Goal: Transaction & Acquisition: Book appointment/travel/reservation

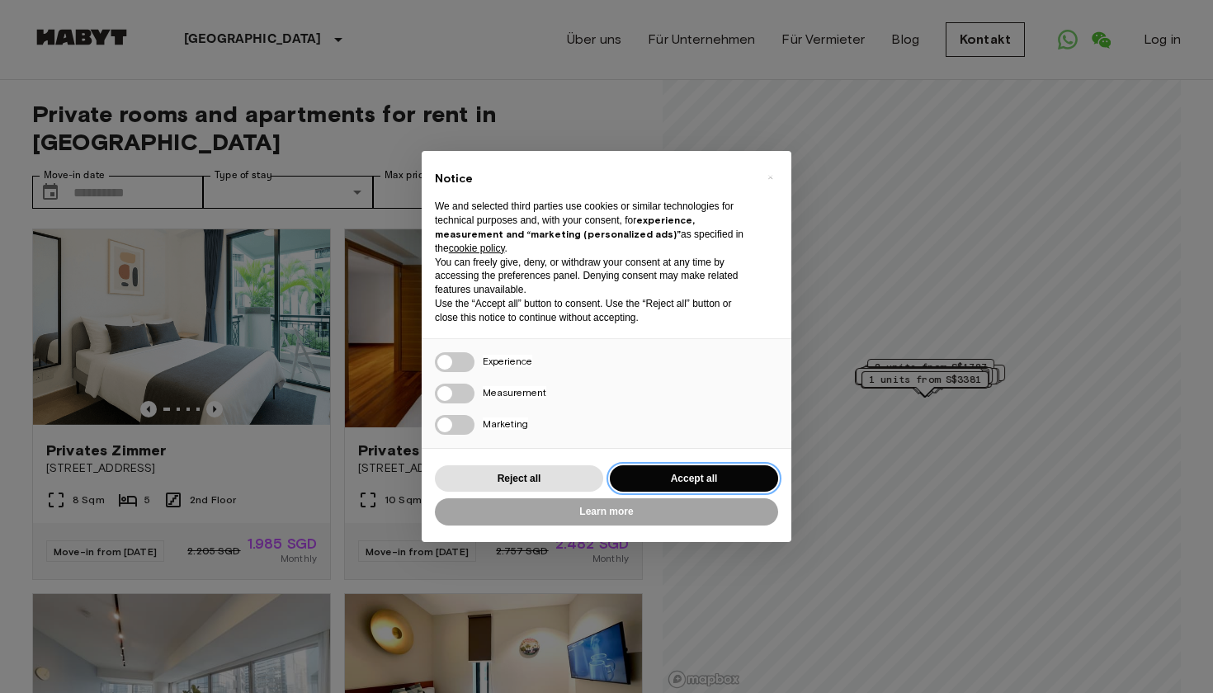
click at [686, 479] on button "Accept all" at bounding box center [694, 478] width 168 height 27
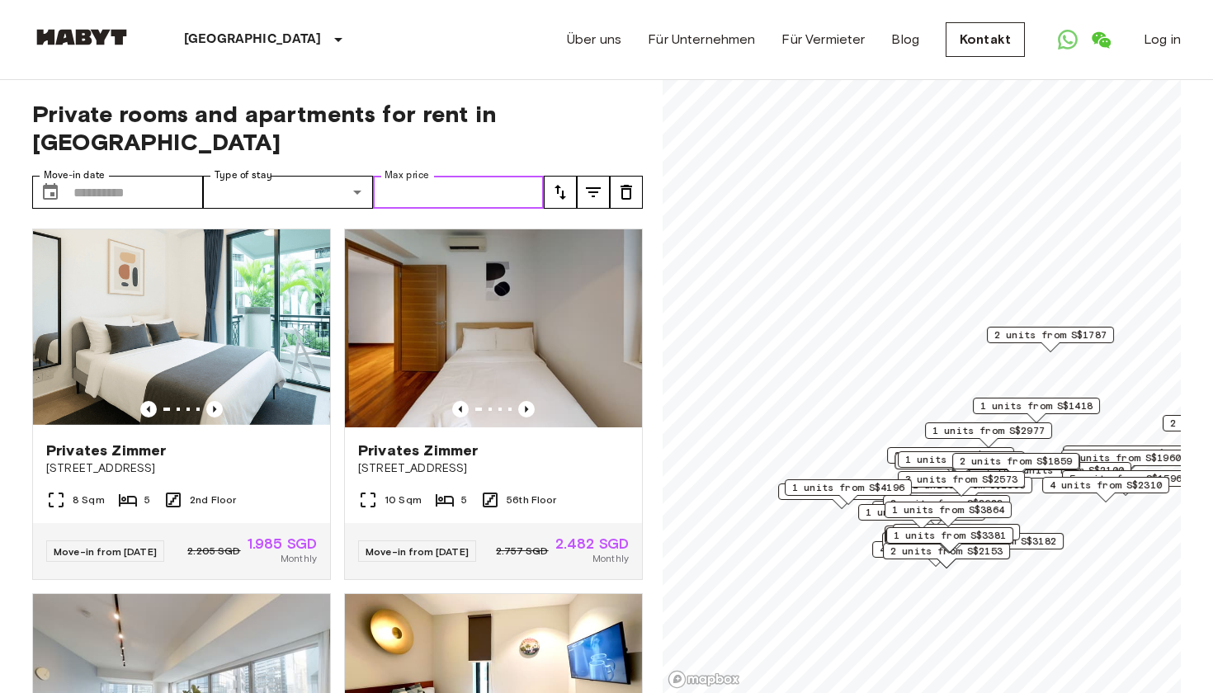
click at [457, 176] on input "Max price" at bounding box center [458, 192] width 171 height 33
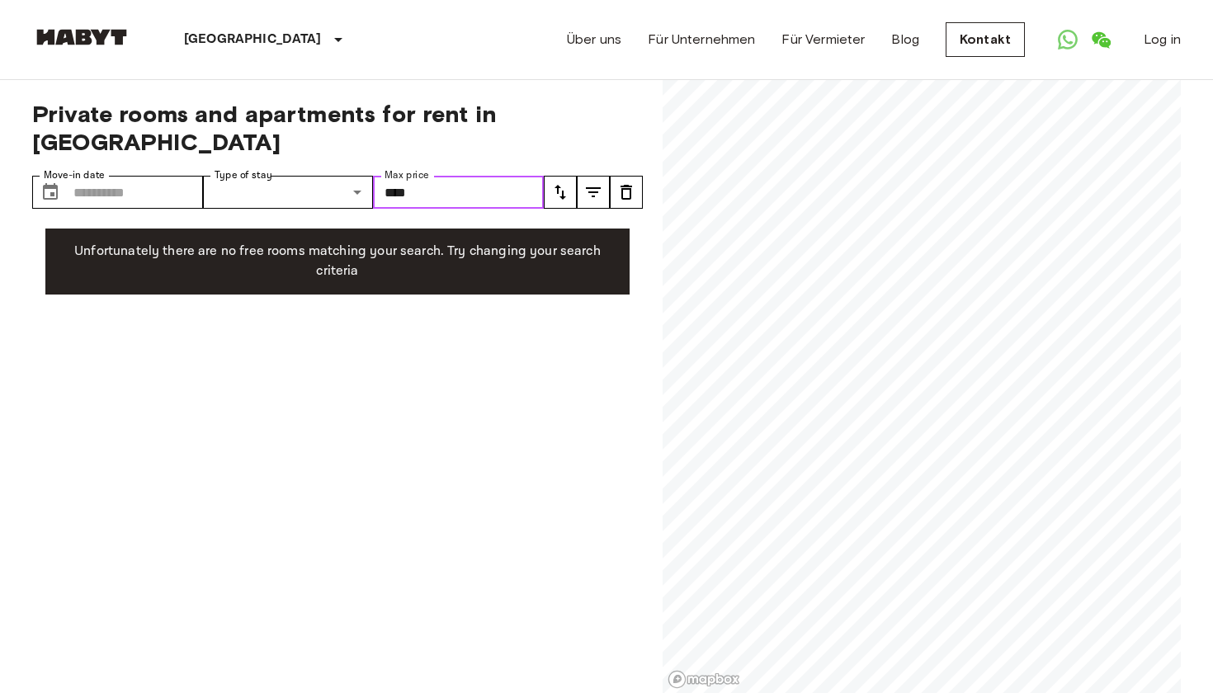
type input "****"
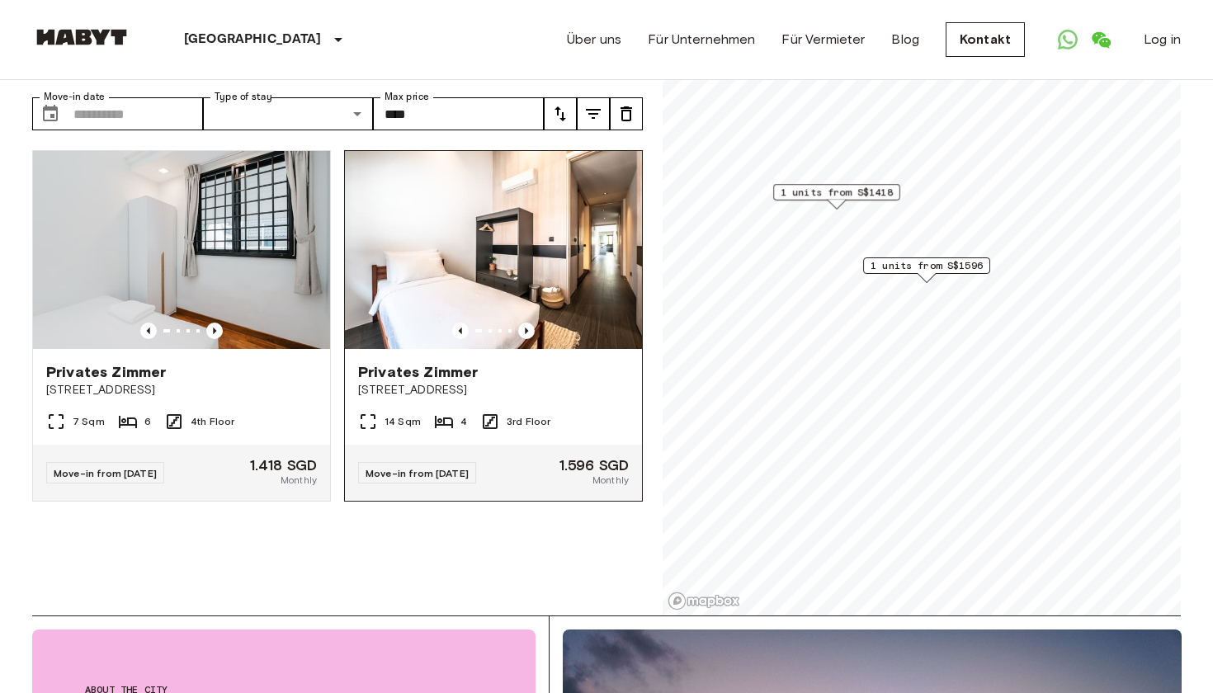
scroll to position [72, 0]
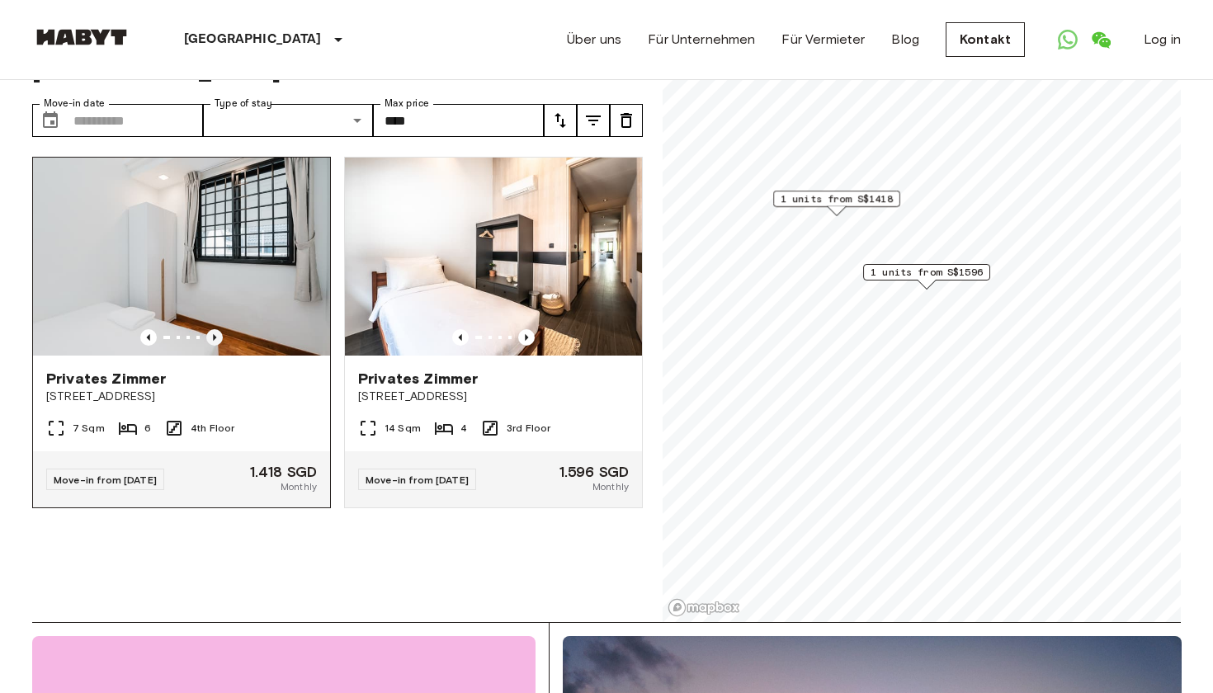
click at [217, 329] on icon "Previous image" at bounding box center [214, 337] width 17 height 17
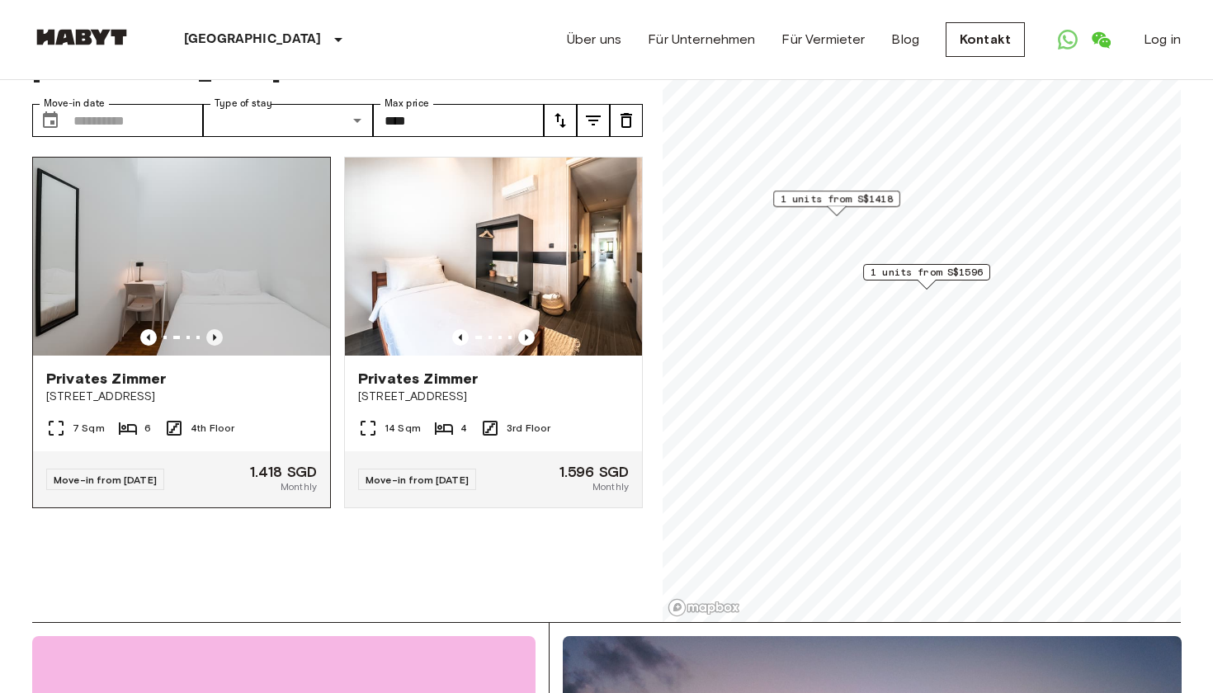
click at [217, 329] on icon "Previous image" at bounding box center [214, 337] width 17 height 17
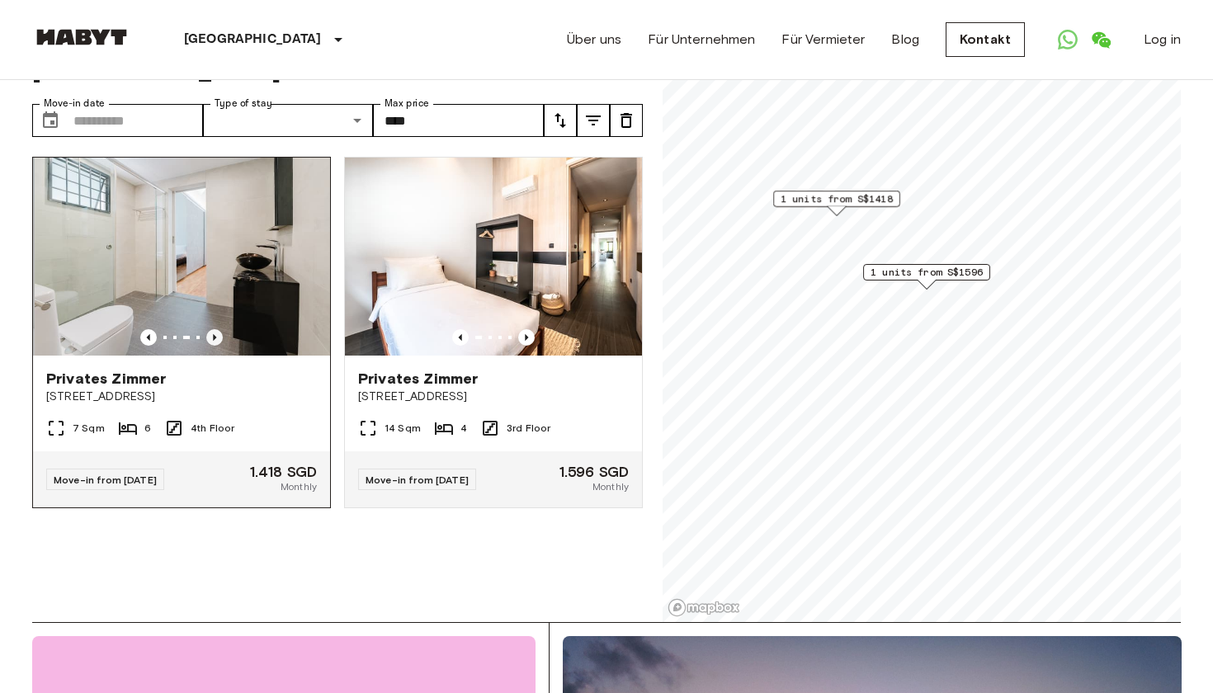
click at [217, 329] on icon "Previous image" at bounding box center [214, 337] width 17 height 17
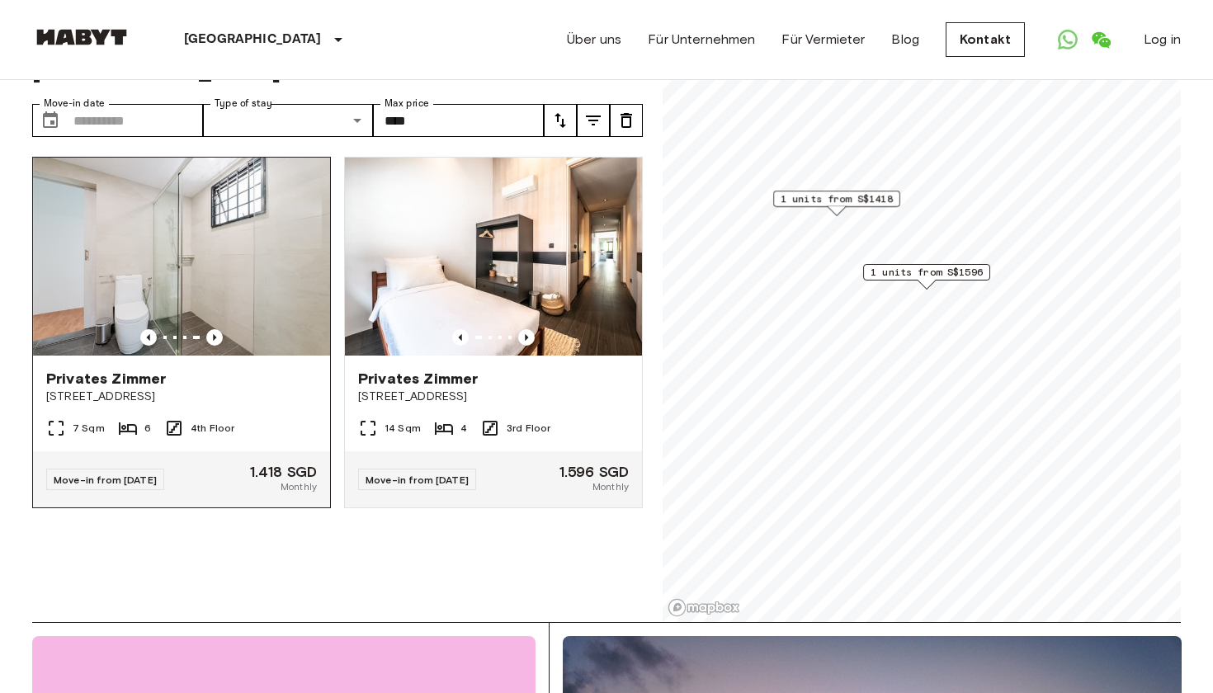
click at [244, 247] on img at bounding box center [181, 257] width 297 height 198
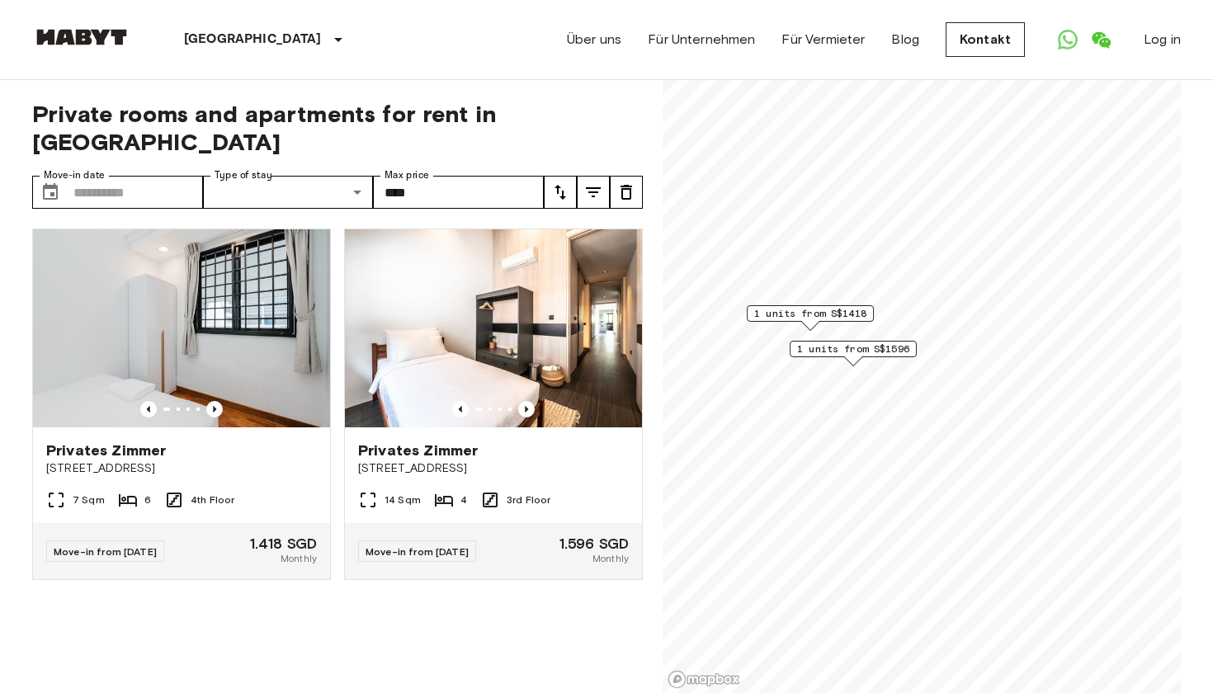
click at [595, 182] on icon "tune" at bounding box center [593, 192] width 20 height 20
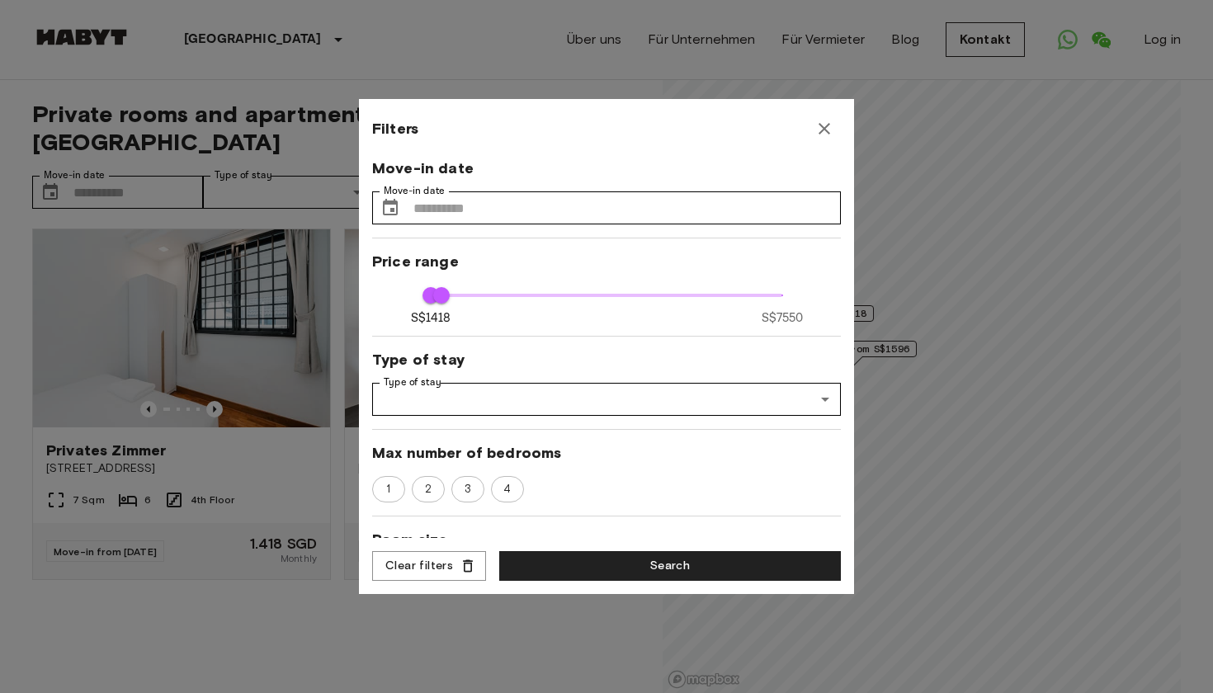
click at [834, 126] on icon "button" at bounding box center [825, 129] width 20 height 20
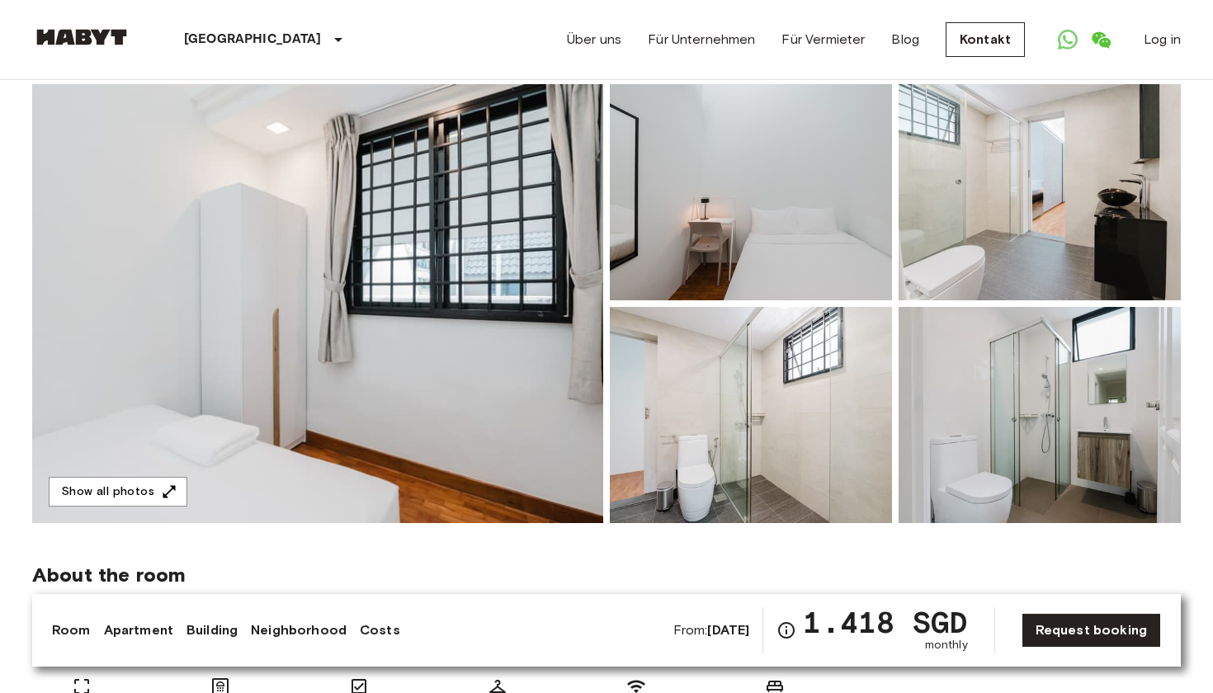
scroll to position [131, 0]
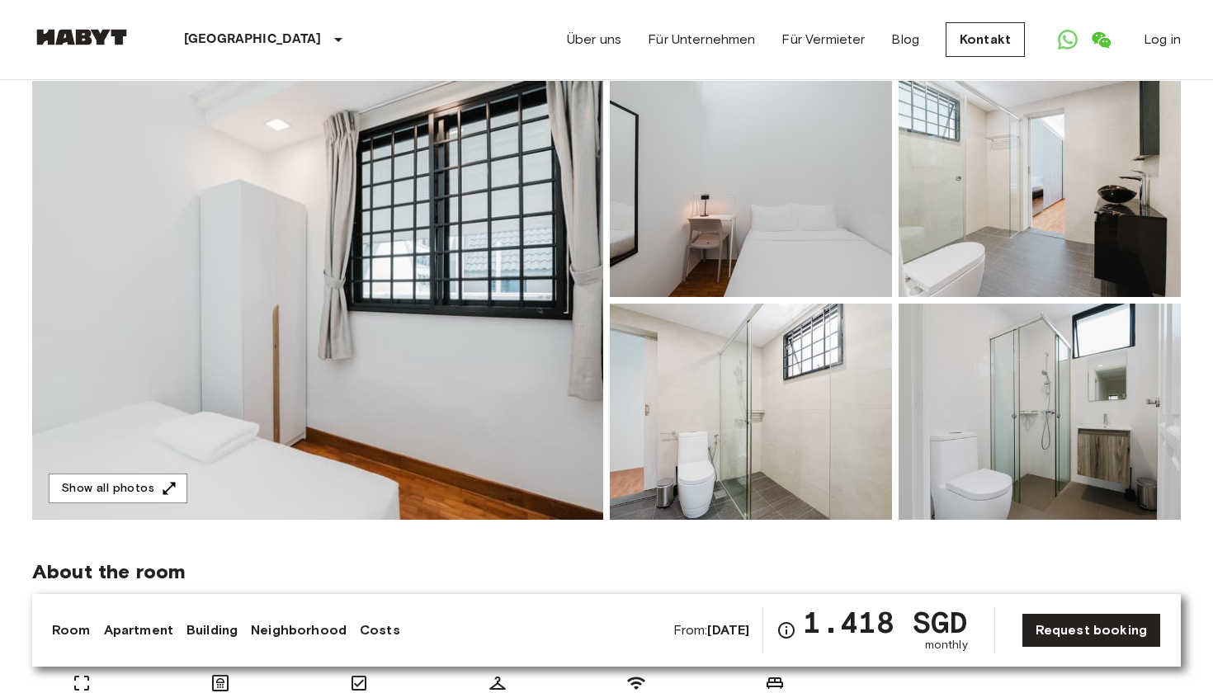
click at [478, 324] on img at bounding box center [317, 300] width 571 height 439
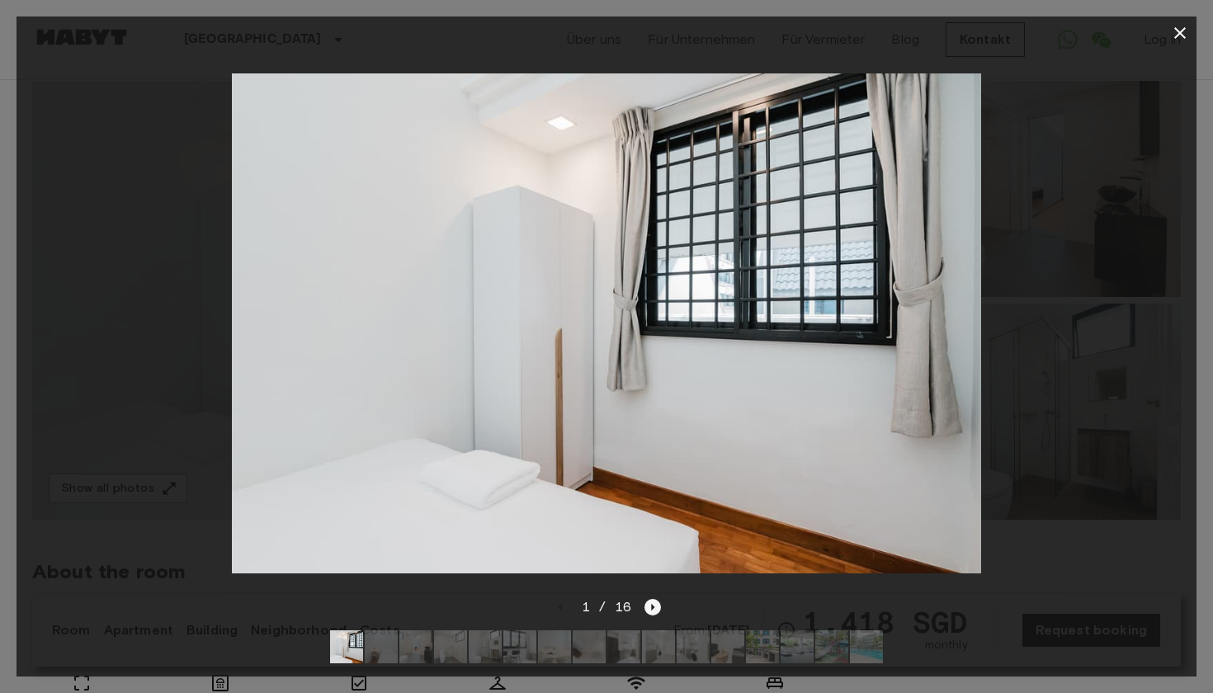
click at [649, 609] on icon "Next image" at bounding box center [653, 607] width 17 height 17
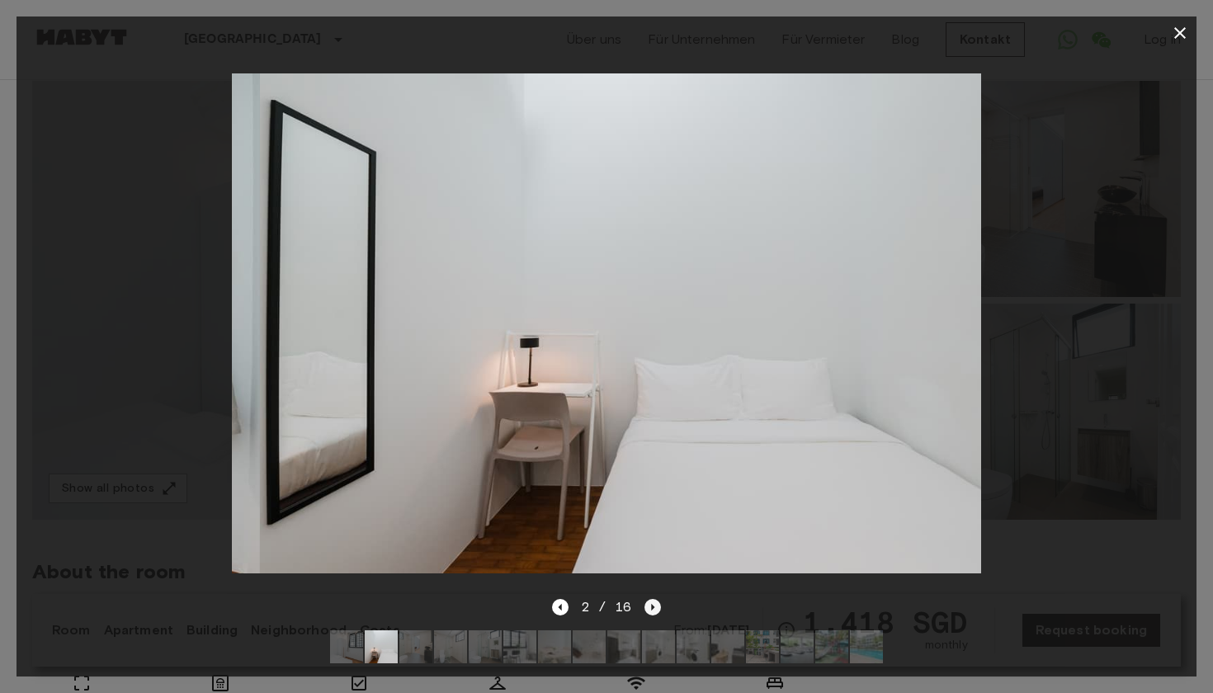
click at [649, 609] on icon "Next image" at bounding box center [653, 607] width 17 height 17
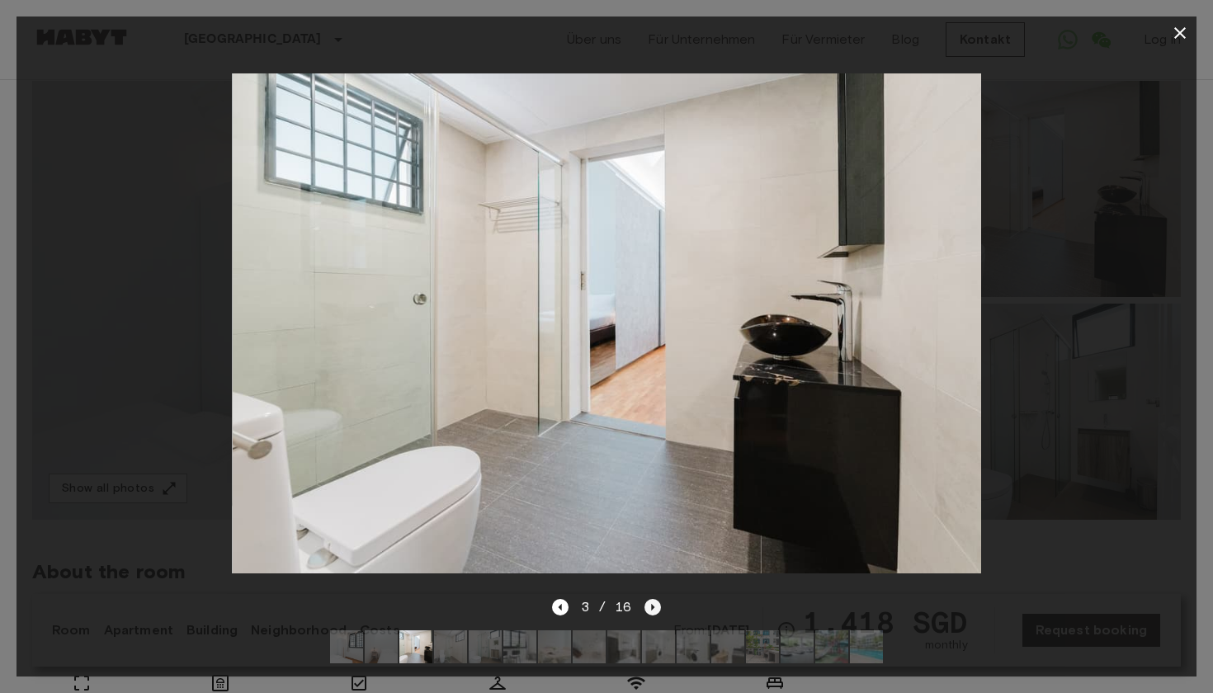
click at [649, 609] on icon "Next image" at bounding box center [653, 607] width 17 height 17
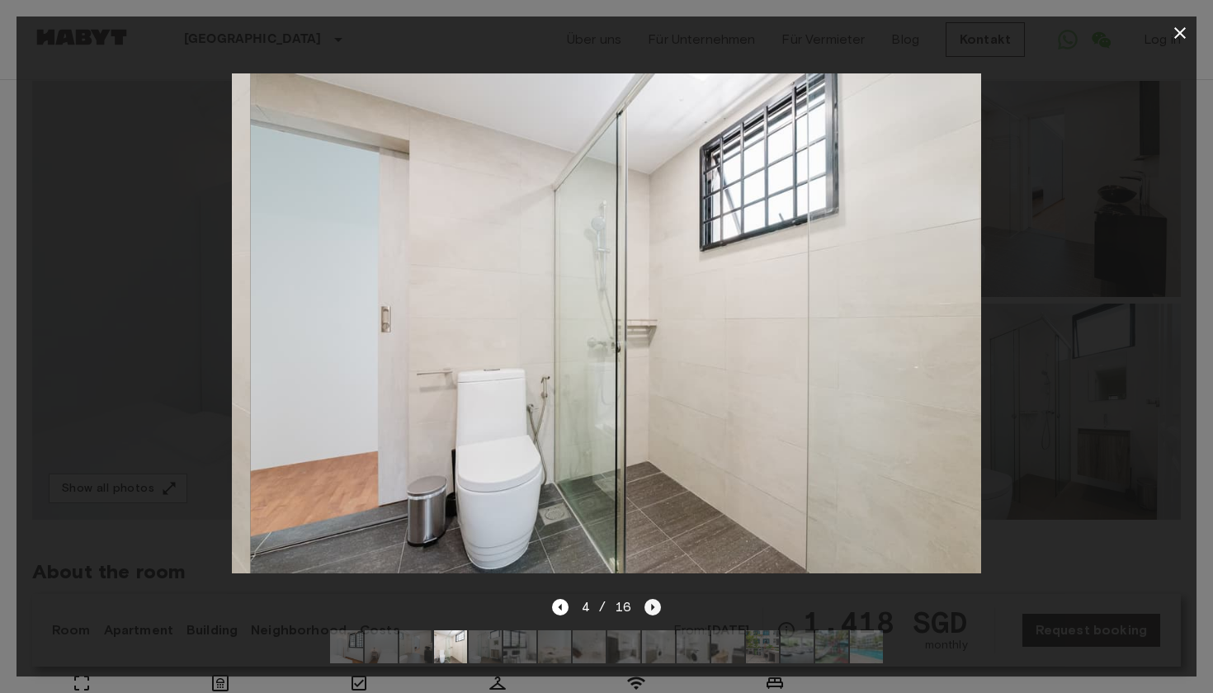
click at [649, 609] on icon "Next image" at bounding box center [653, 607] width 17 height 17
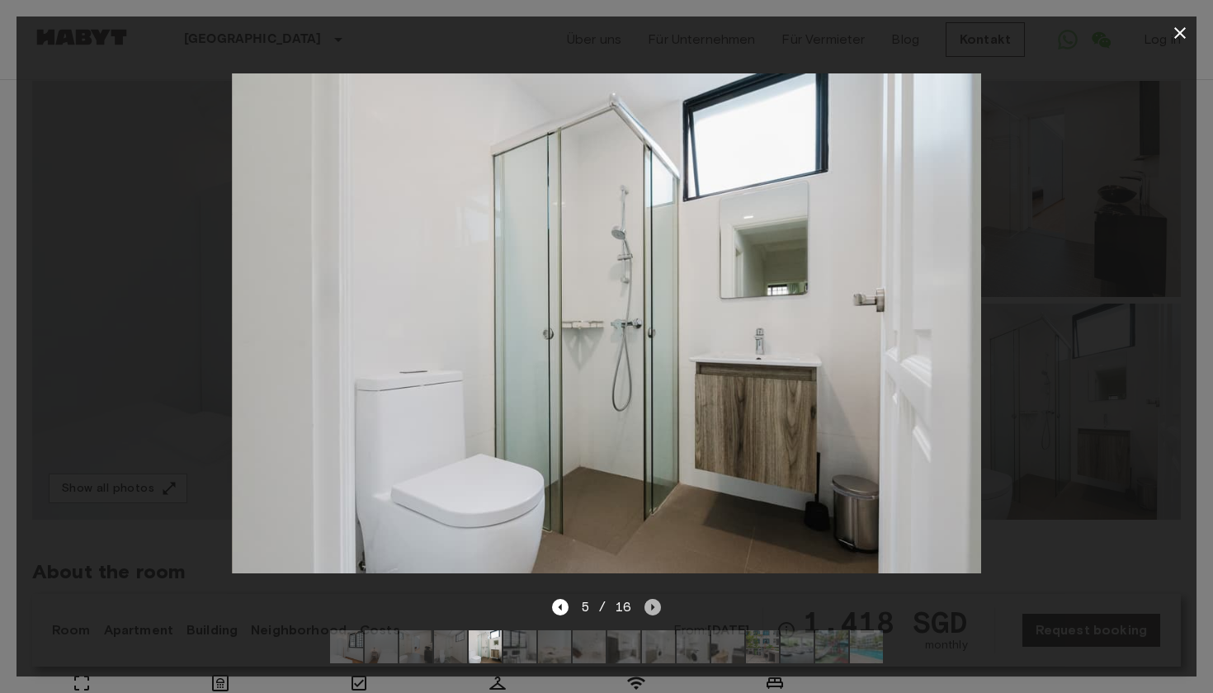
click at [649, 609] on icon "Next image" at bounding box center [653, 607] width 17 height 17
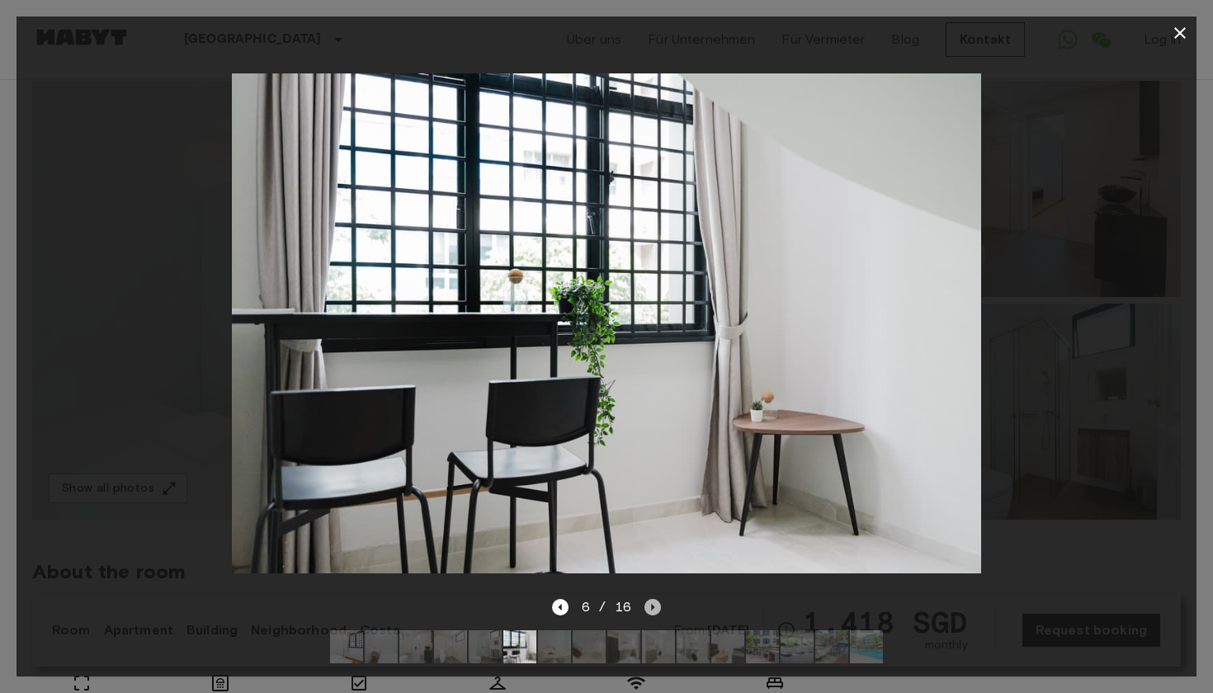
click at [652, 610] on icon "Next image" at bounding box center [653, 607] width 3 height 7
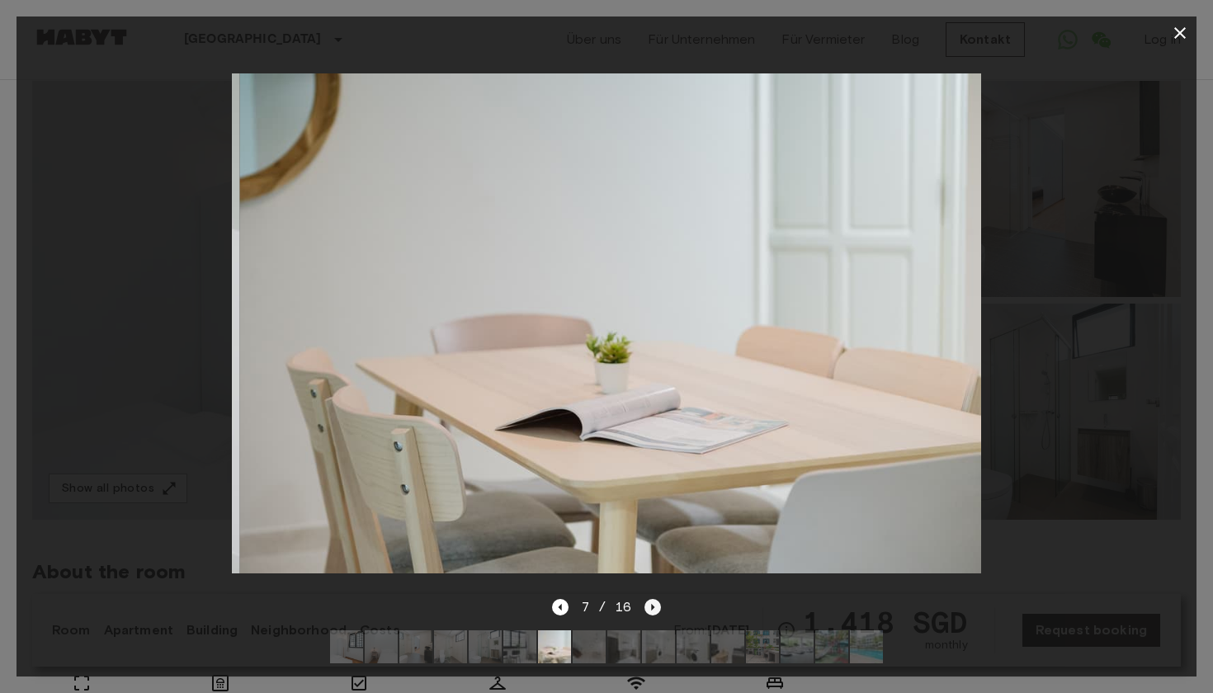
click at [652, 610] on icon "Next image" at bounding box center [653, 607] width 3 height 7
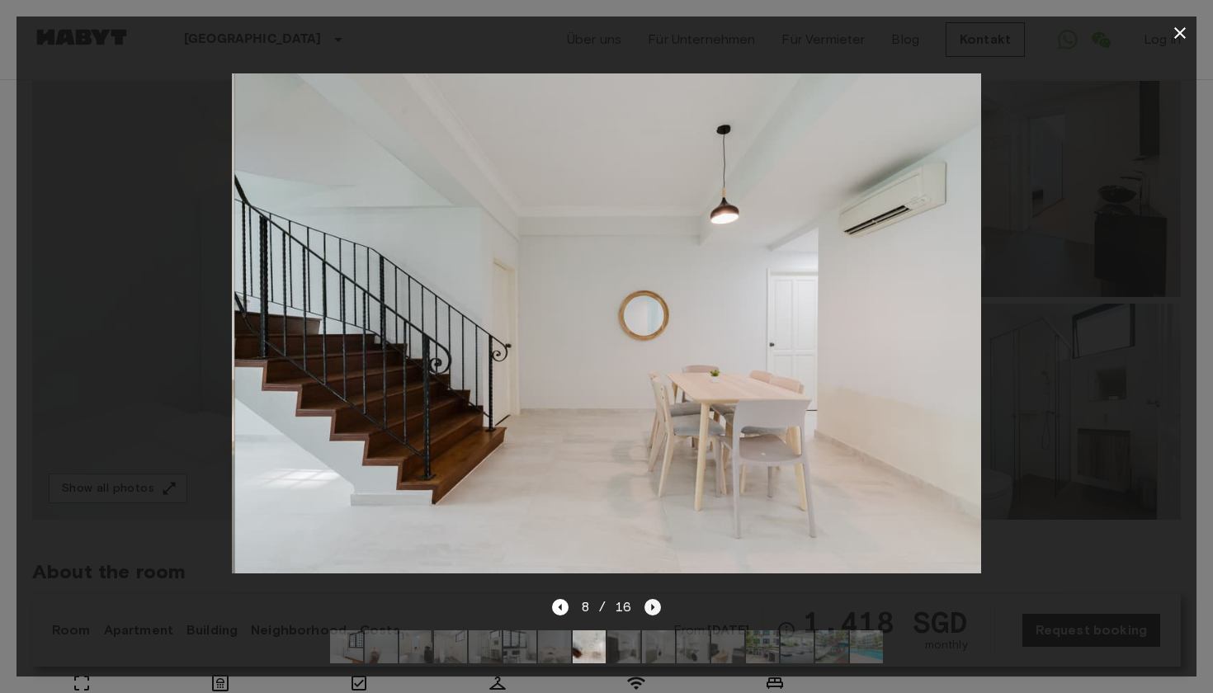
click at [652, 610] on icon "Next image" at bounding box center [653, 607] width 3 height 7
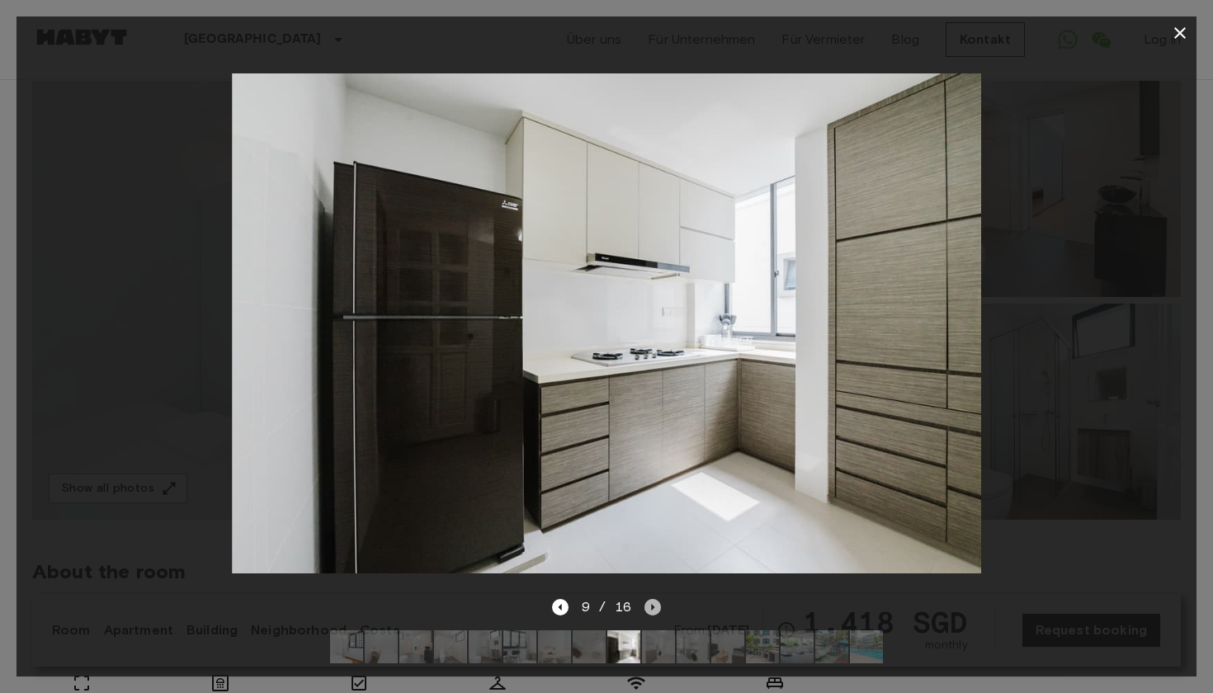
click at [652, 610] on icon "Next image" at bounding box center [653, 607] width 3 height 7
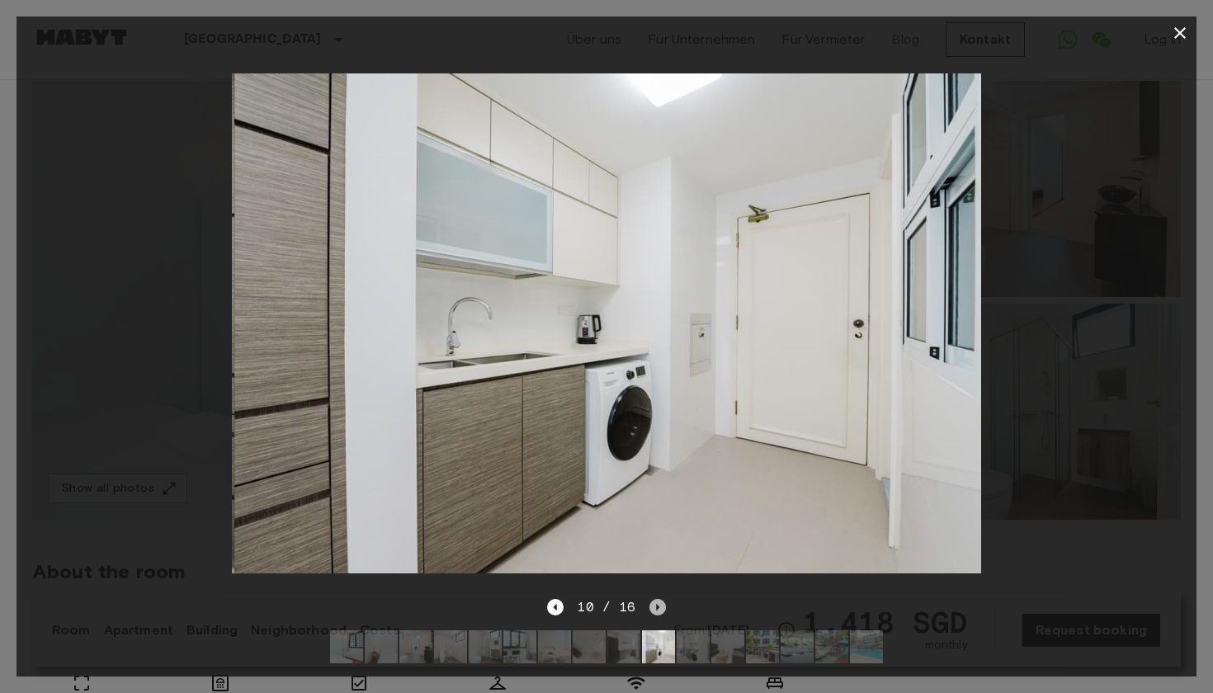
click at [651, 610] on icon "Next image" at bounding box center [658, 607] width 17 height 17
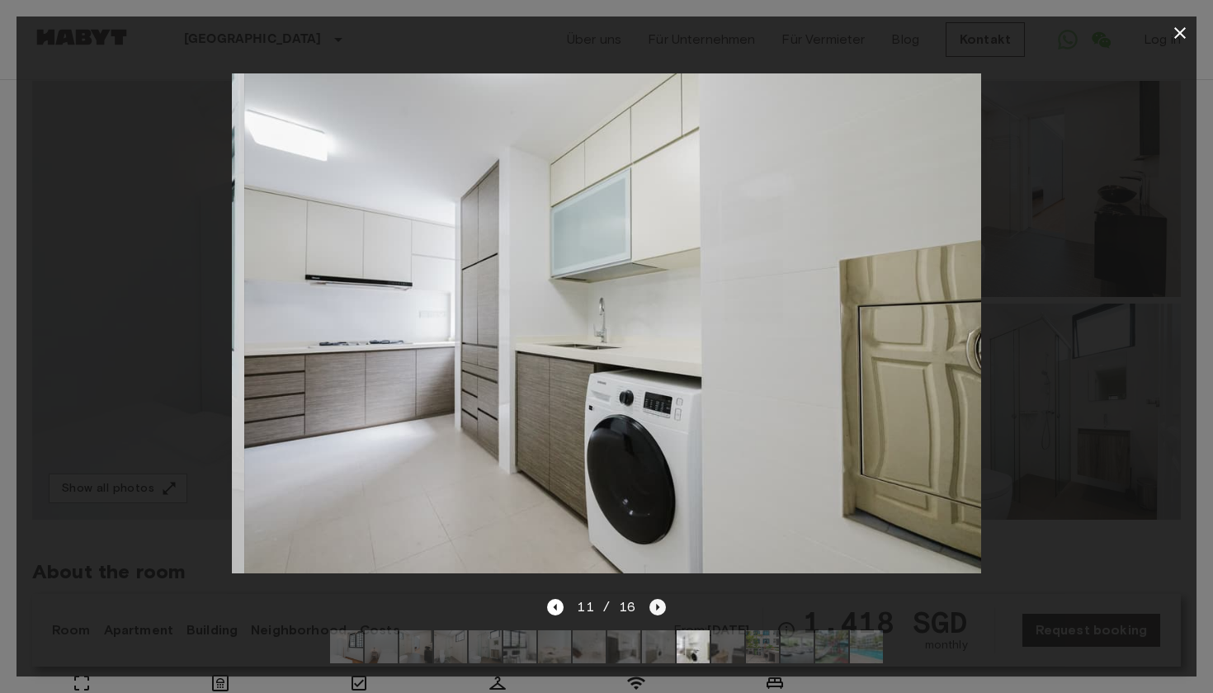
click at [651, 610] on icon "Next image" at bounding box center [658, 607] width 17 height 17
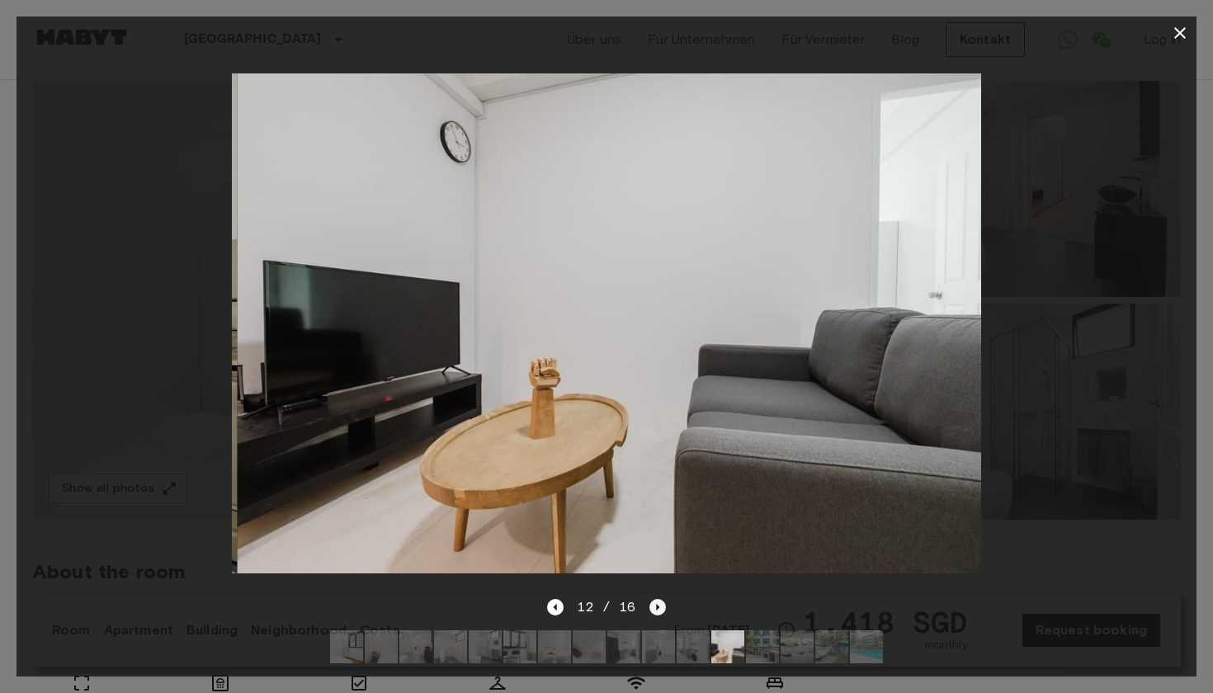
click at [650, 610] on icon "Next image" at bounding box center [658, 607] width 17 height 17
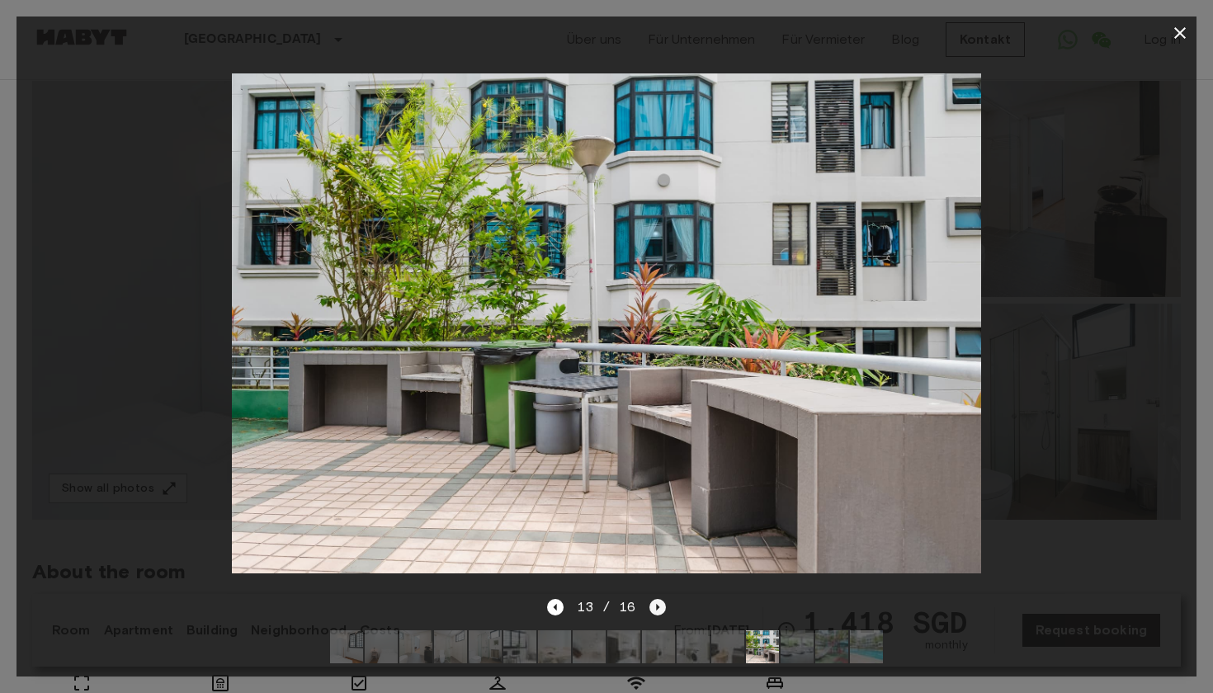
click at [650, 610] on icon "Next image" at bounding box center [658, 607] width 17 height 17
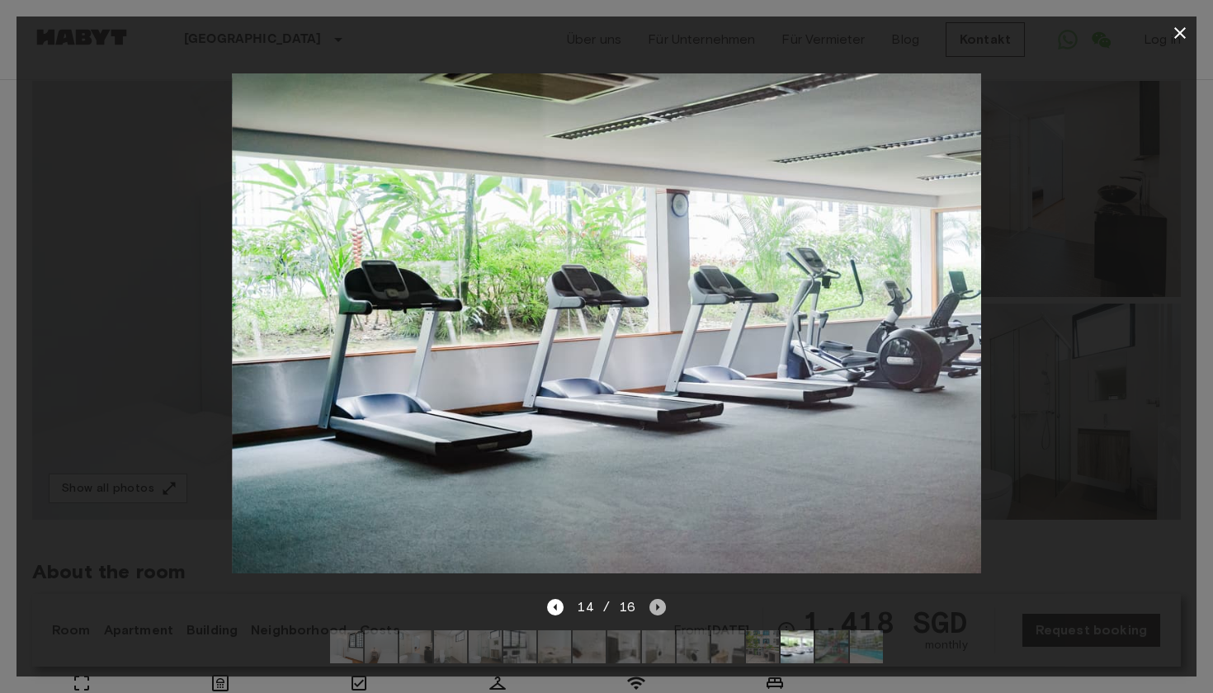
click at [650, 610] on icon "Next image" at bounding box center [658, 607] width 17 height 17
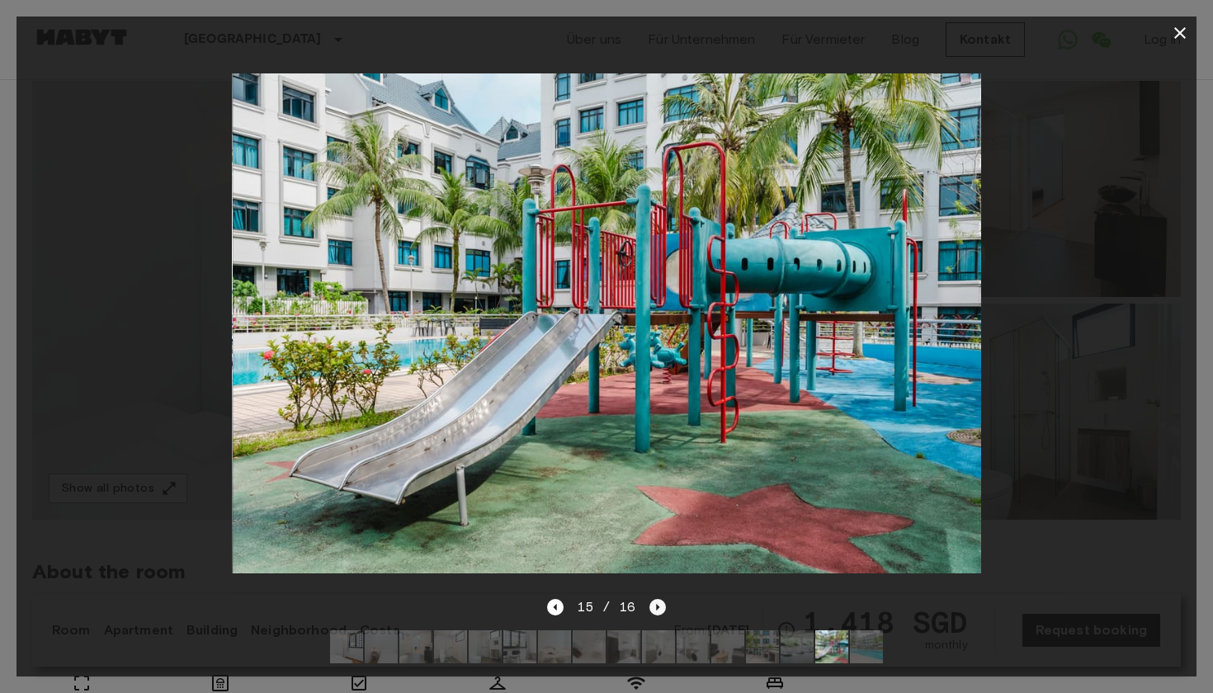
click at [650, 610] on icon "Next image" at bounding box center [658, 607] width 17 height 17
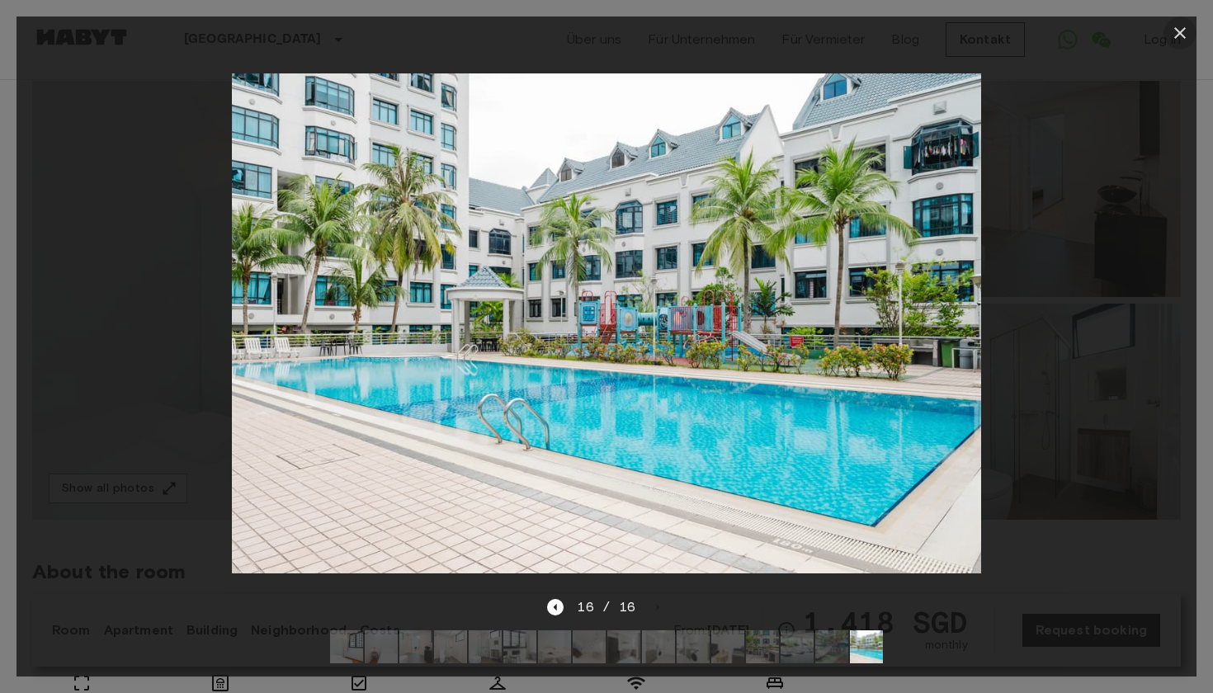
click at [1180, 35] on icon "button" at bounding box center [1180, 33] width 20 height 20
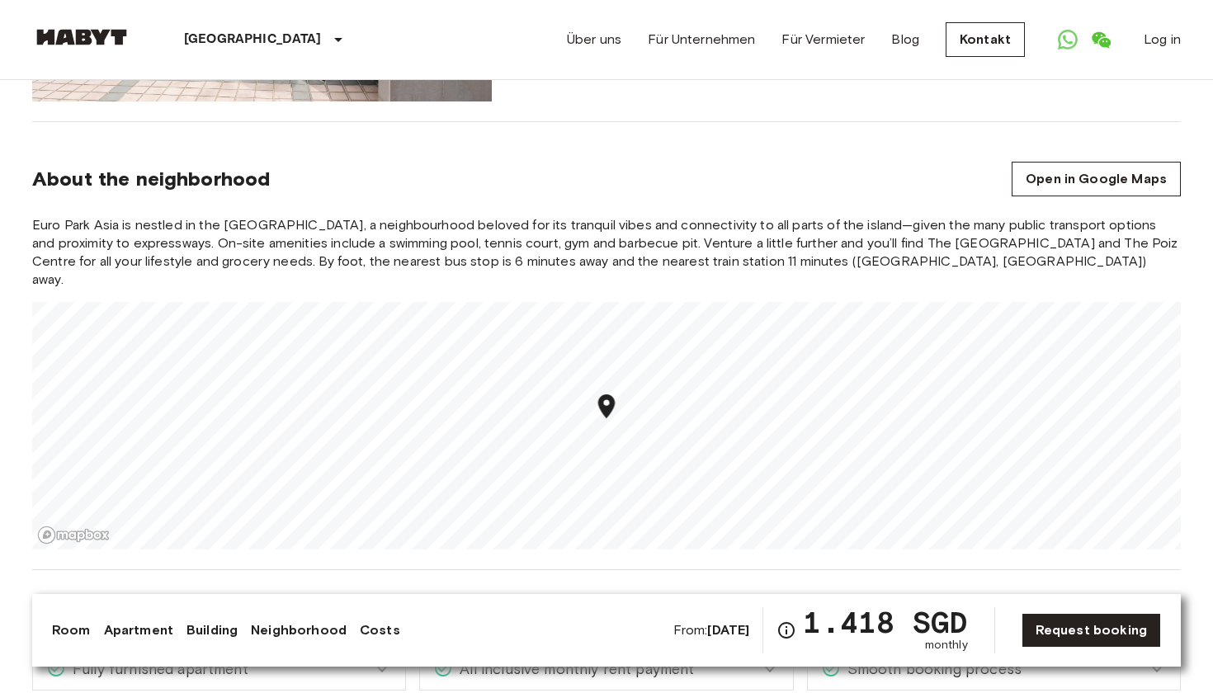
scroll to position [1884, 0]
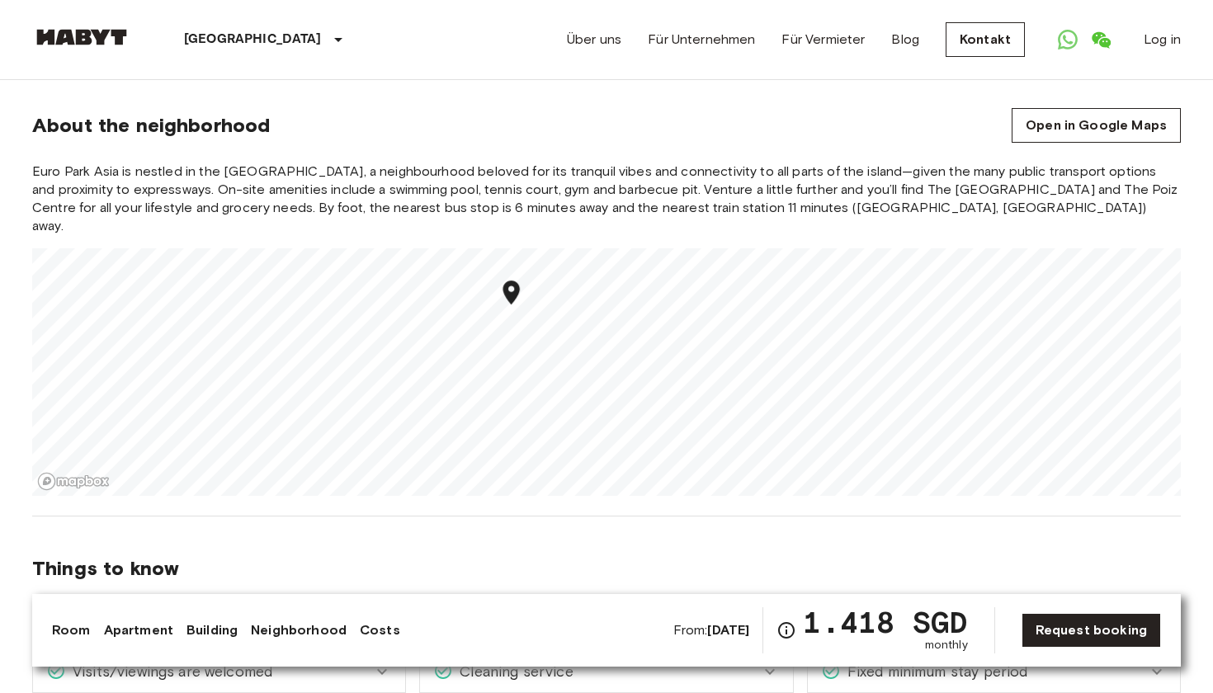
click at [521, 538] on div "Asia Singapur Singapur Privates Zimmer Privates Zimmer From Dec 12 2025 25 Wood…" at bounding box center [606, 413] width 1188 height 4434
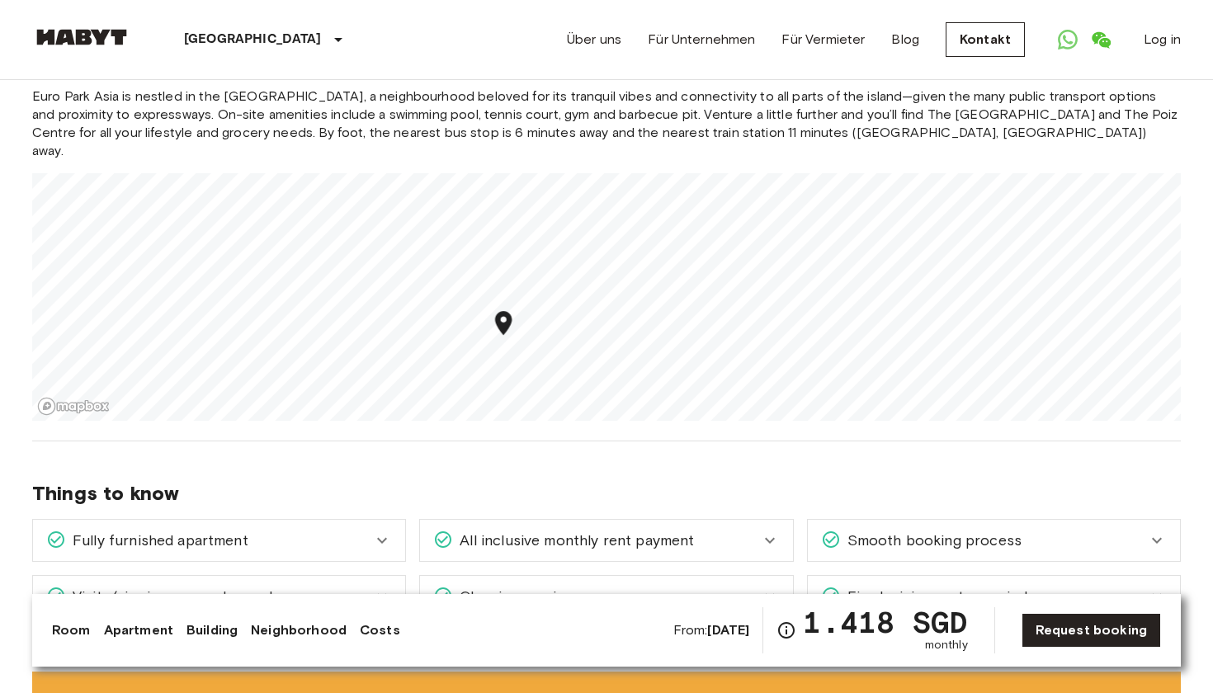
scroll to position [1981, 0]
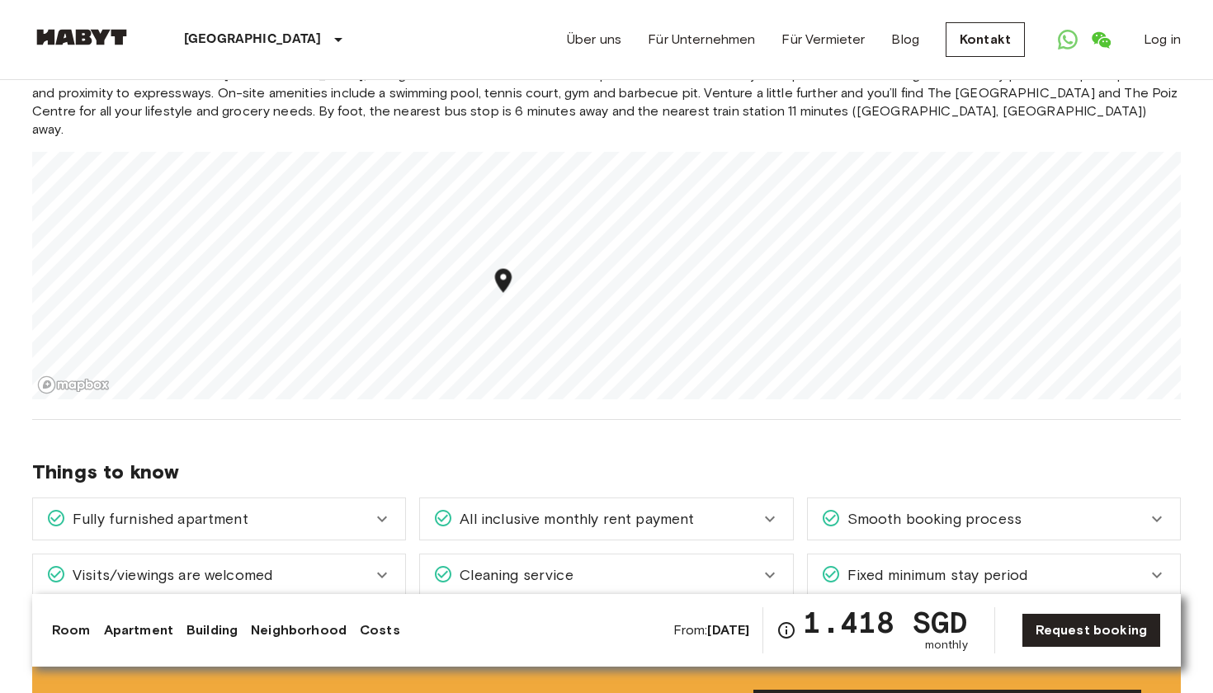
click at [600, 92] on div "Euro Park Asia is nestled in the serene Woodleigh, a neighbourhood beloved for …" at bounding box center [606, 232] width 1149 height 333
